Goal: Task Accomplishment & Management: Manage account settings

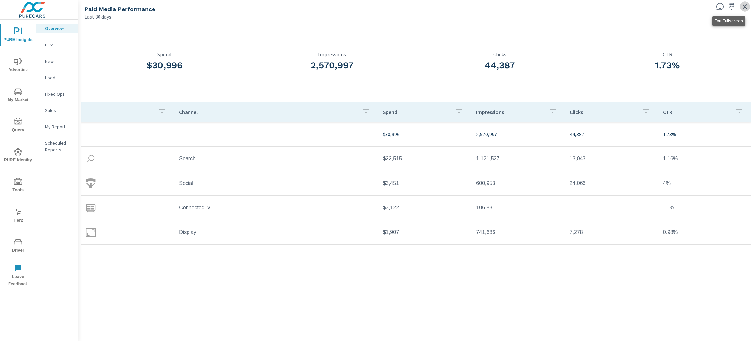
click at [744, 7] on icon "button" at bounding box center [745, 6] width 5 height 5
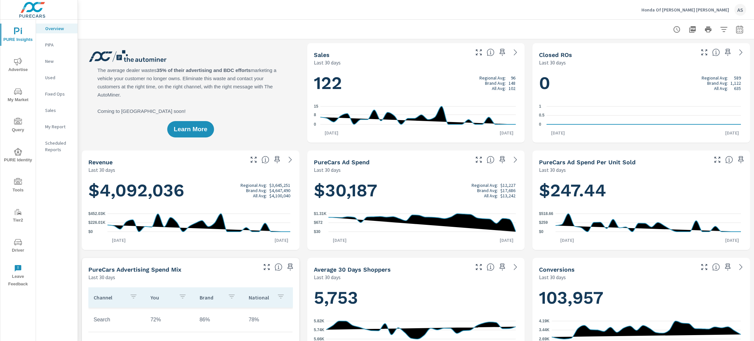
click at [715, 9] on p "Honda Of [PERSON_NAME] [PERSON_NAME]" at bounding box center [685, 10] width 88 height 6
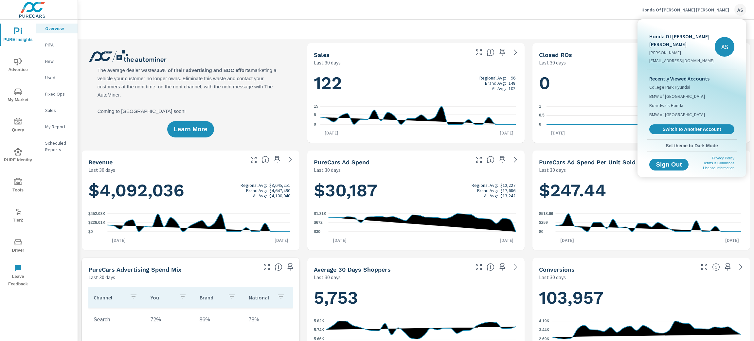
scroll to position [230, 0]
click at [710, 124] on link "Switch to Another Account" at bounding box center [692, 129] width 88 height 10
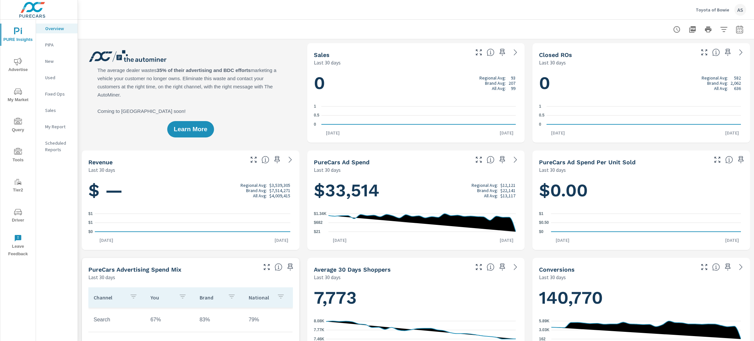
scroll to position [0, 0]
click at [10, 97] on span "My Market" at bounding box center [17, 96] width 31 height 16
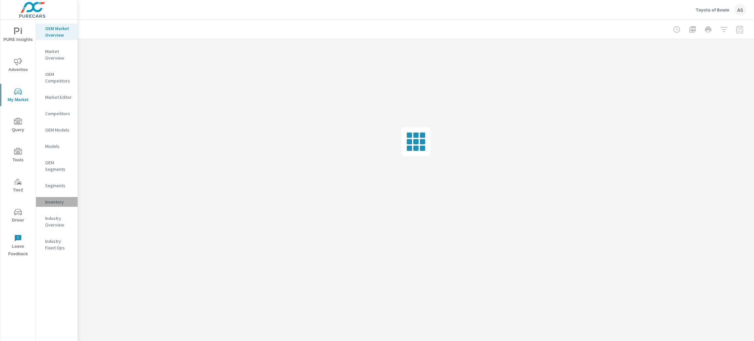
click at [58, 200] on p "Inventory" at bounding box center [58, 202] width 27 height 7
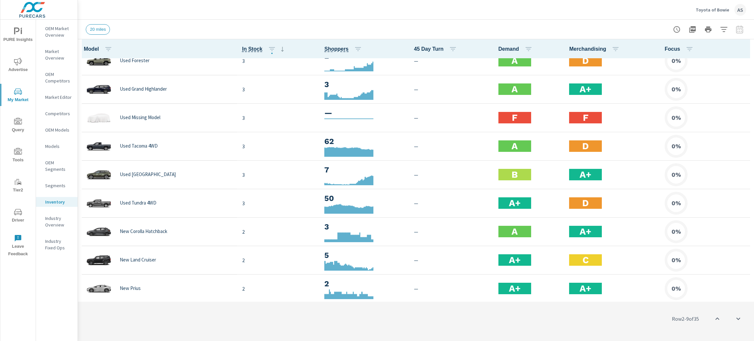
scroll to position [754, 0]
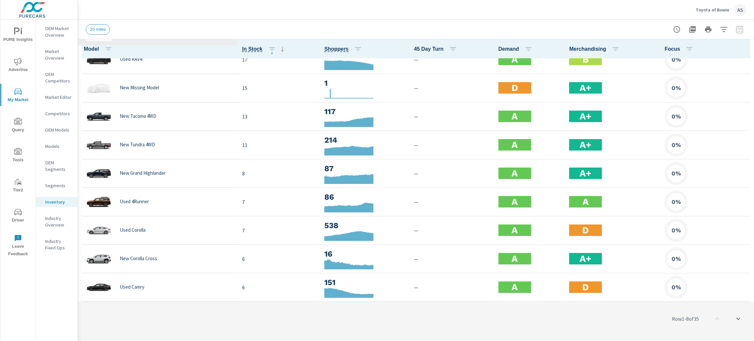
scroll to position [147, 0]
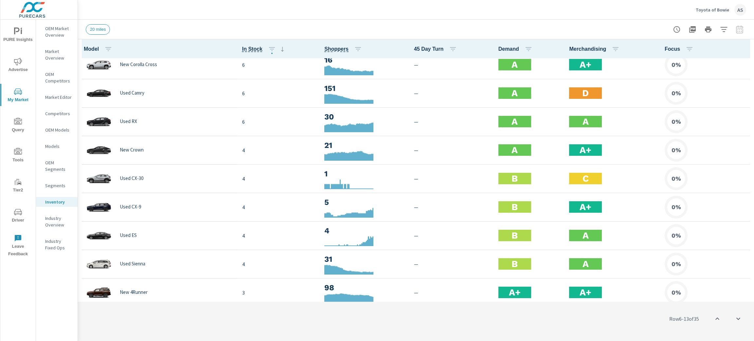
scroll to position [294, 0]
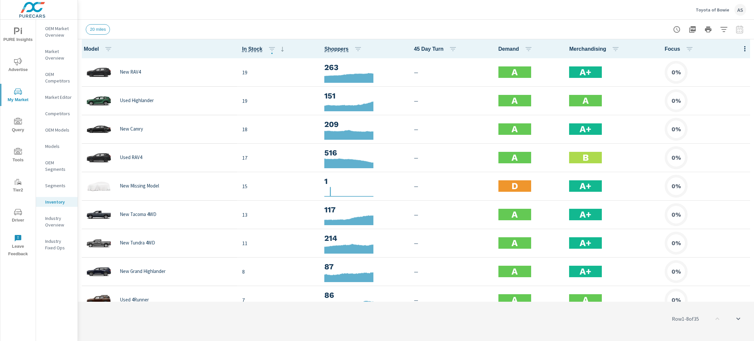
drag, startPoint x: 155, startPoint y: 186, endPoint x: 213, endPoint y: 22, distance: 173.0
click at [213, 22] on div "20 miles" at bounding box center [416, 29] width 660 height 19
click at [6, 33] on span "PURE Insights" at bounding box center [17, 35] width 31 height 16
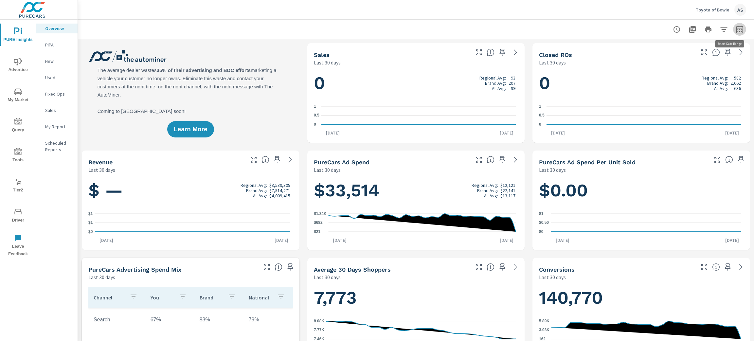
click at [736, 31] on icon "button" at bounding box center [740, 30] width 8 height 8
select select "Last 30 days"
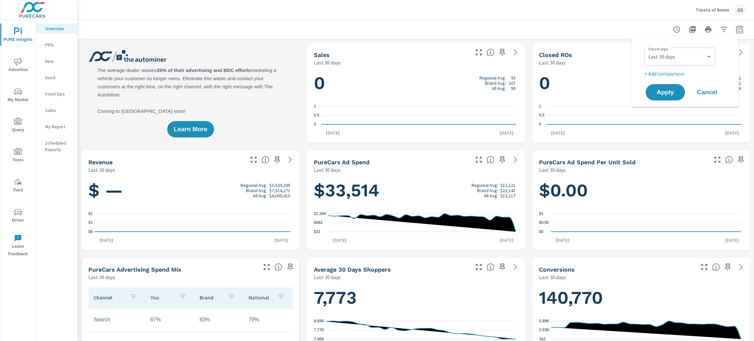
click at [668, 75] on p "+ Add comparison" at bounding box center [686, 74] width 84 height 8
select select "Previous period"
click at [668, 108] on span "Apply" at bounding box center [665, 111] width 27 height 6
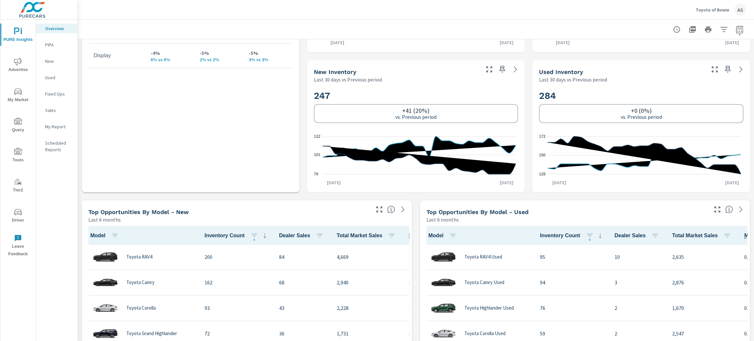
scroll to position [313, 0]
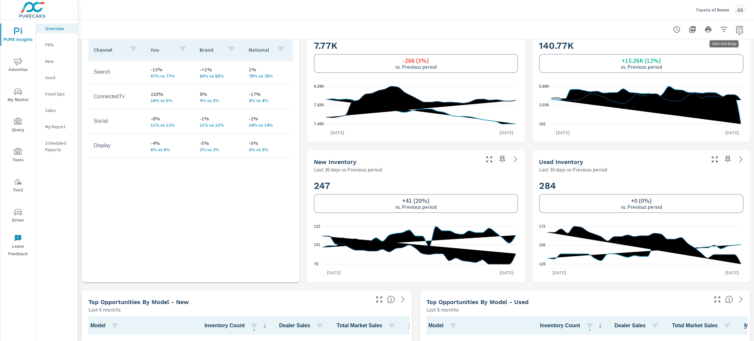
click at [736, 31] on icon "button" at bounding box center [740, 30] width 8 height 8
select select "Last 30 days"
select select "Previous period"
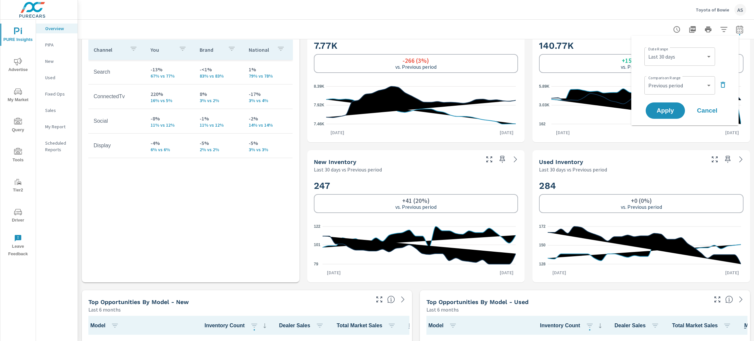
click at [725, 84] on icon "button" at bounding box center [723, 85] width 8 height 8
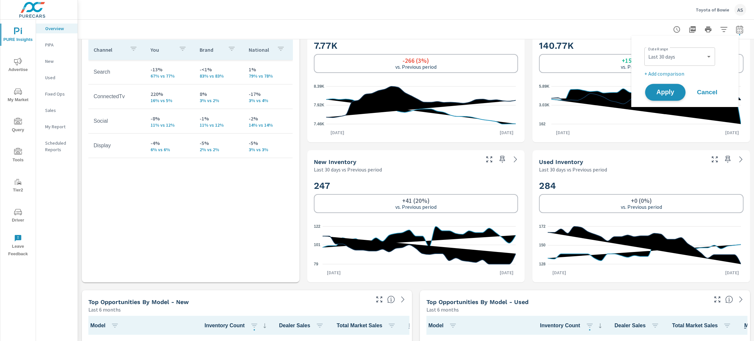
click at [672, 92] on span "Apply" at bounding box center [665, 92] width 27 height 6
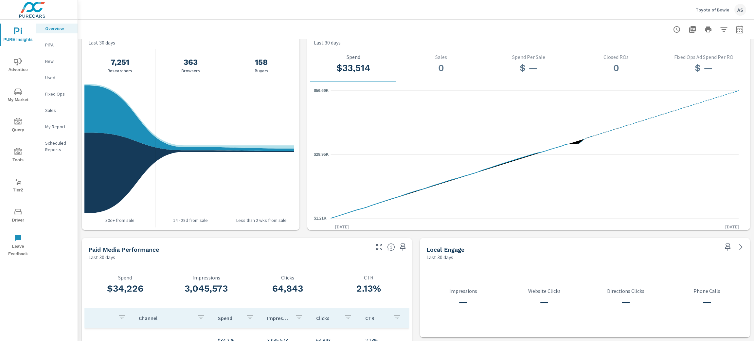
scroll to position [771, 0]
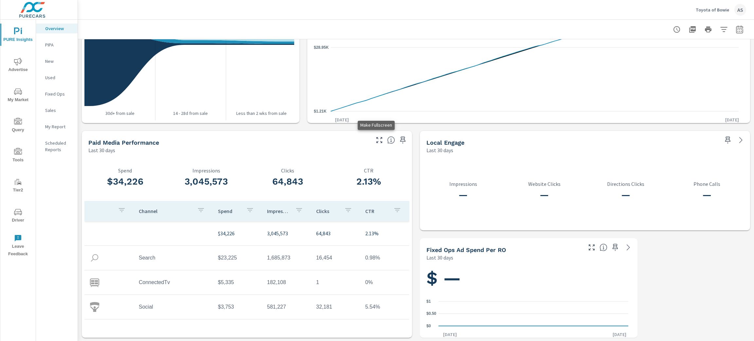
click at [375, 137] on icon "button" at bounding box center [379, 140] width 8 height 8
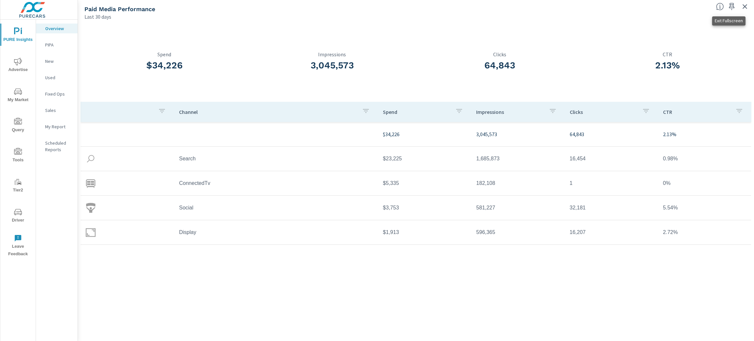
click at [745, 5] on icon "button" at bounding box center [745, 7] width 8 height 8
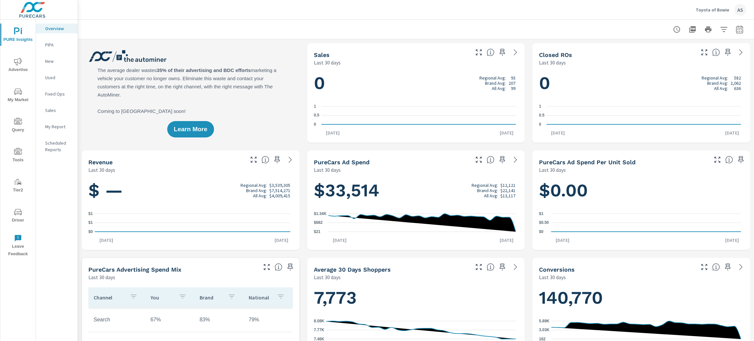
scroll to position [0, 0]
click at [720, 7] on p "Toyota of Bowie" at bounding box center [712, 10] width 33 height 6
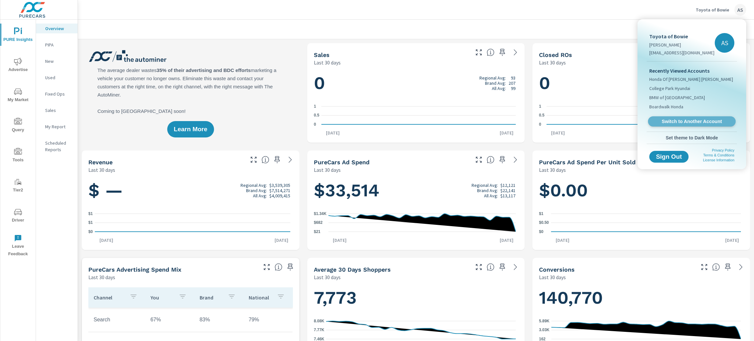
click at [708, 124] on span "Switch to Another Account" at bounding box center [692, 121] width 80 height 6
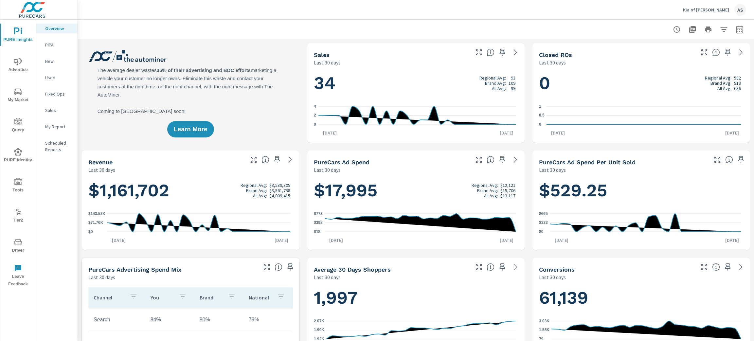
scroll to position [0, 0]
click at [22, 94] on span "My Market" at bounding box center [17, 96] width 31 height 16
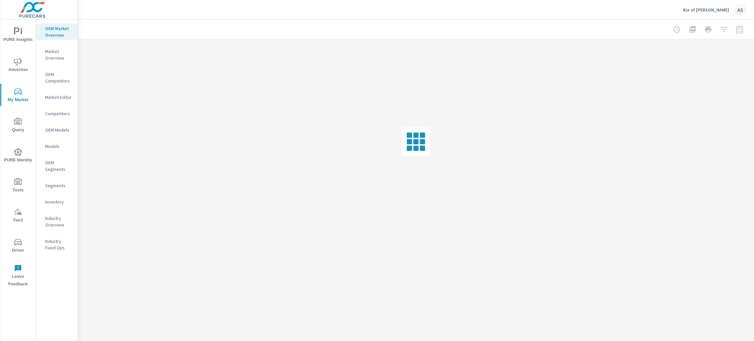
click at [50, 199] on p "Inventory" at bounding box center [58, 202] width 27 height 7
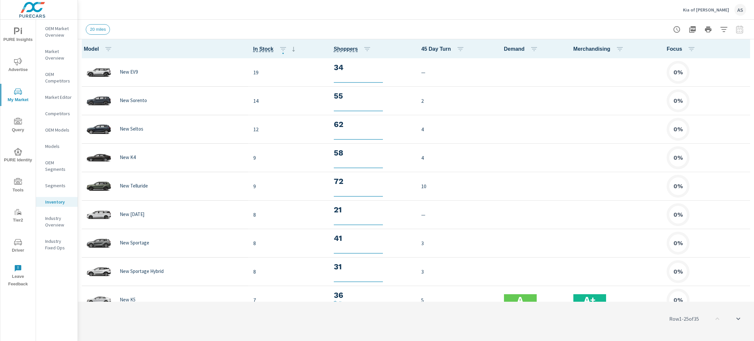
scroll to position [0, 0]
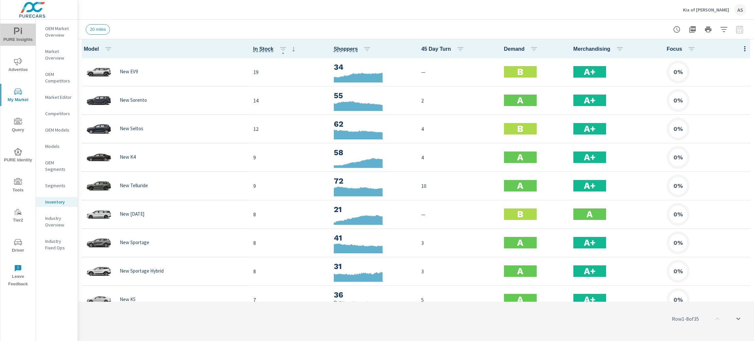
click at [13, 38] on span "PURE Insights" at bounding box center [17, 35] width 31 height 16
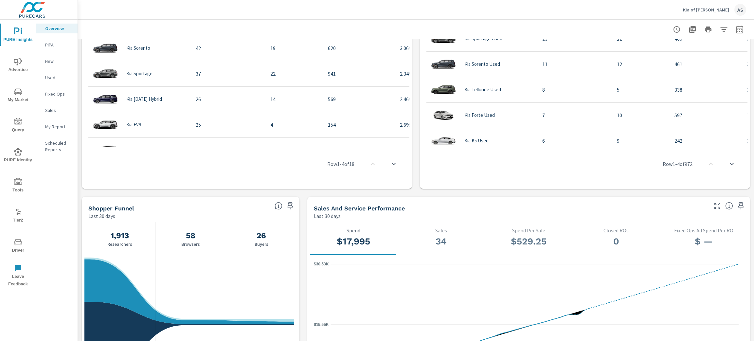
scroll to position [197, 0]
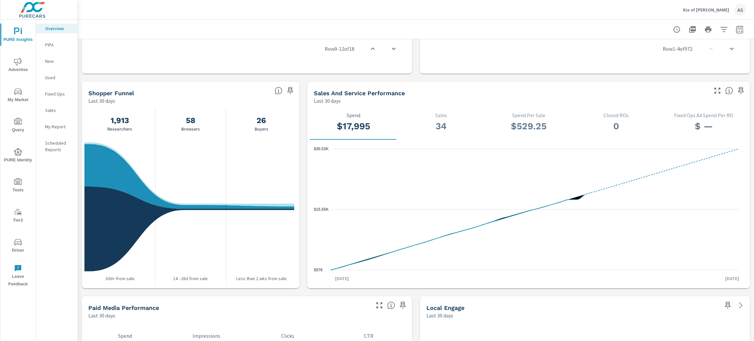
scroll to position [589, 0]
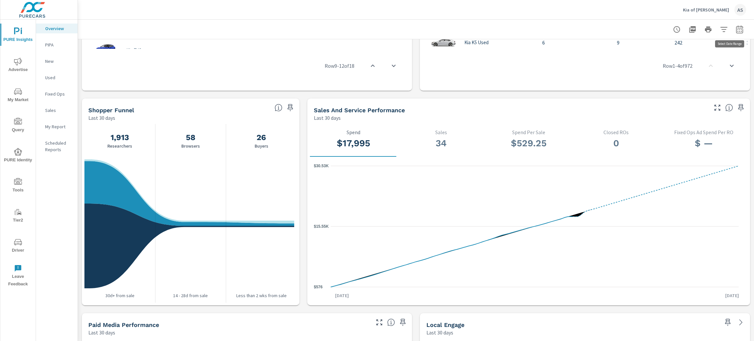
click at [736, 31] on icon "button" at bounding box center [740, 30] width 8 height 8
select select "Last 30 days"
click at [665, 70] on p "+ Add comparison" at bounding box center [686, 74] width 84 height 8
select select "Previous period"
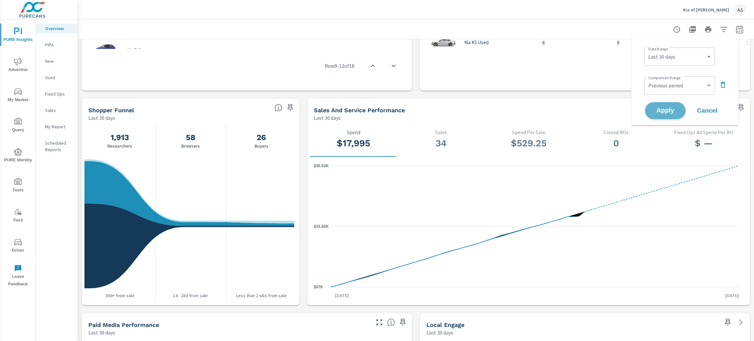
click at [672, 109] on span "Apply" at bounding box center [665, 111] width 27 height 6
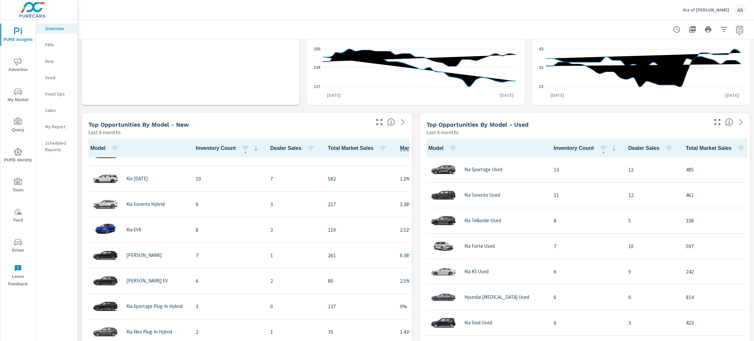
scroll to position [281, 0]
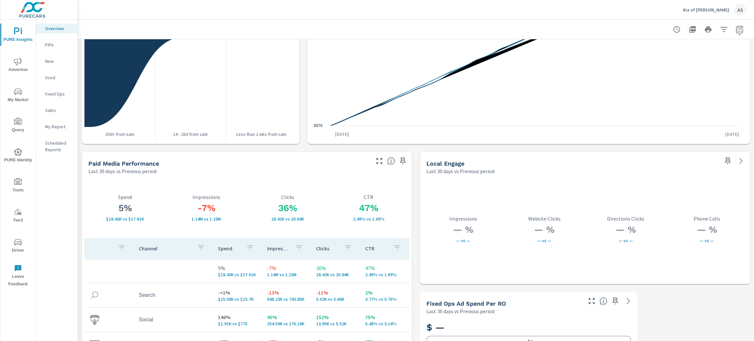
scroll to position [1099, 0]
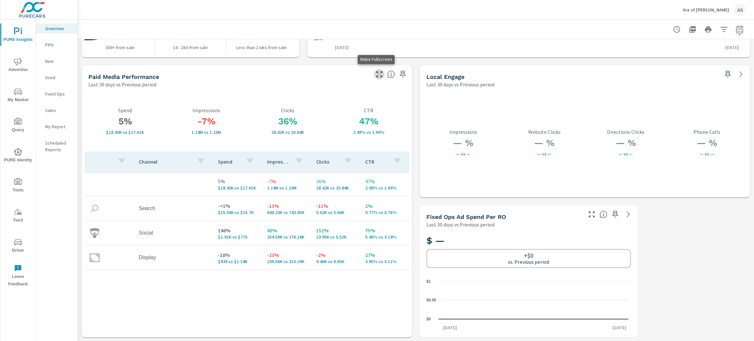
click at [375, 69] on button "button" at bounding box center [379, 74] width 10 height 10
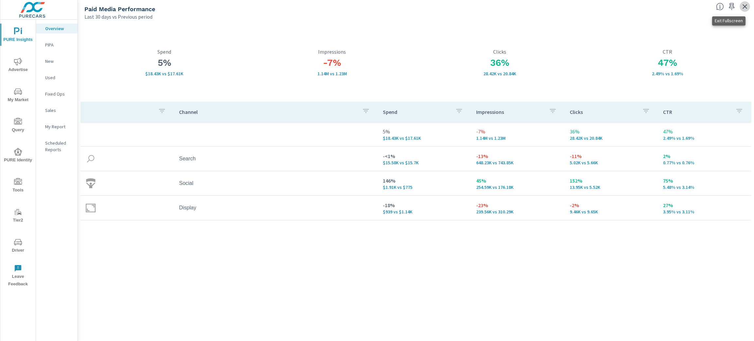
click at [744, 7] on icon "button" at bounding box center [745, 7] width 8 height 8
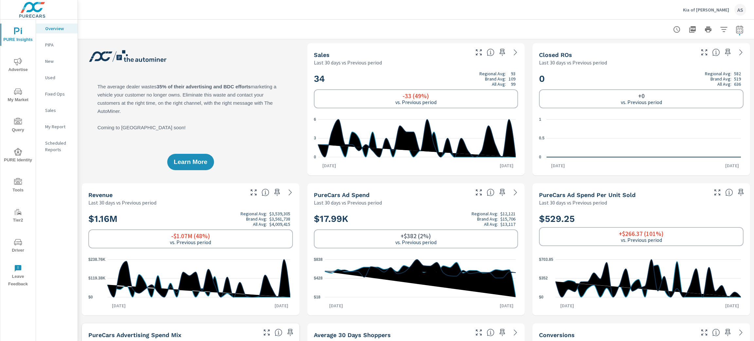
scroll to position [0, 0]
click at [737, 29] on icon "button" at bounding box center [739, 30] width 4 height 3
select select "Last 30 days"
select select "Previous period"
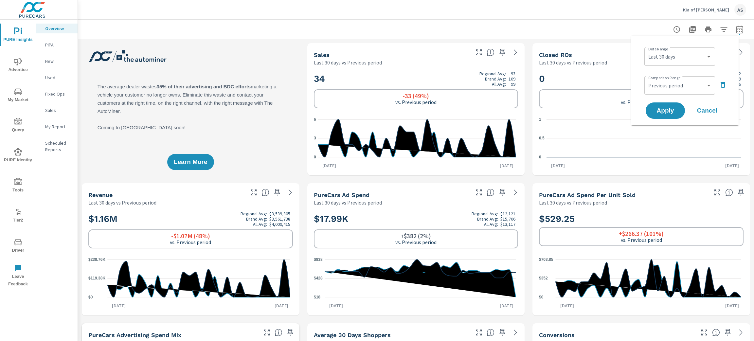
click at [725, 81] on icon "button" at bounding box center [723, 85] width 8 height 8
click at [662, 92] on span "Apply" at bounding box center [665, 92] width 27 height 6
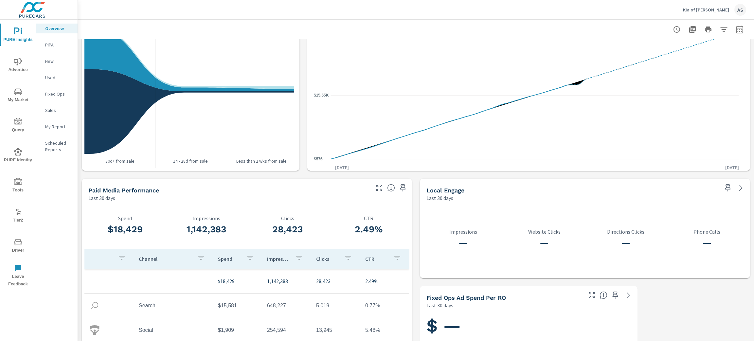
scroll to position [771, 0]
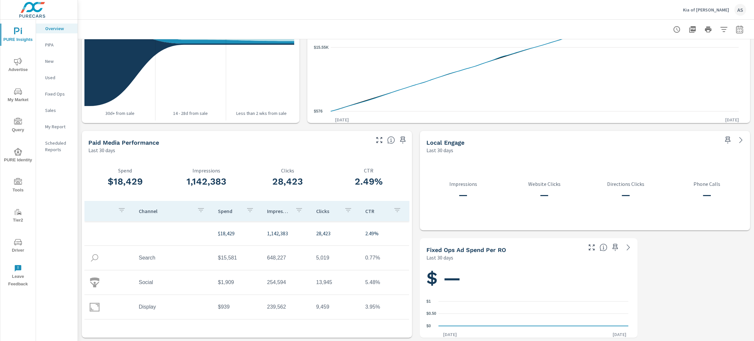
click at [375, 140] on icon "button" at bounding box center [379, 140] width 8 height 8
